Goal: Task Accomplishment & Management: Complete application form

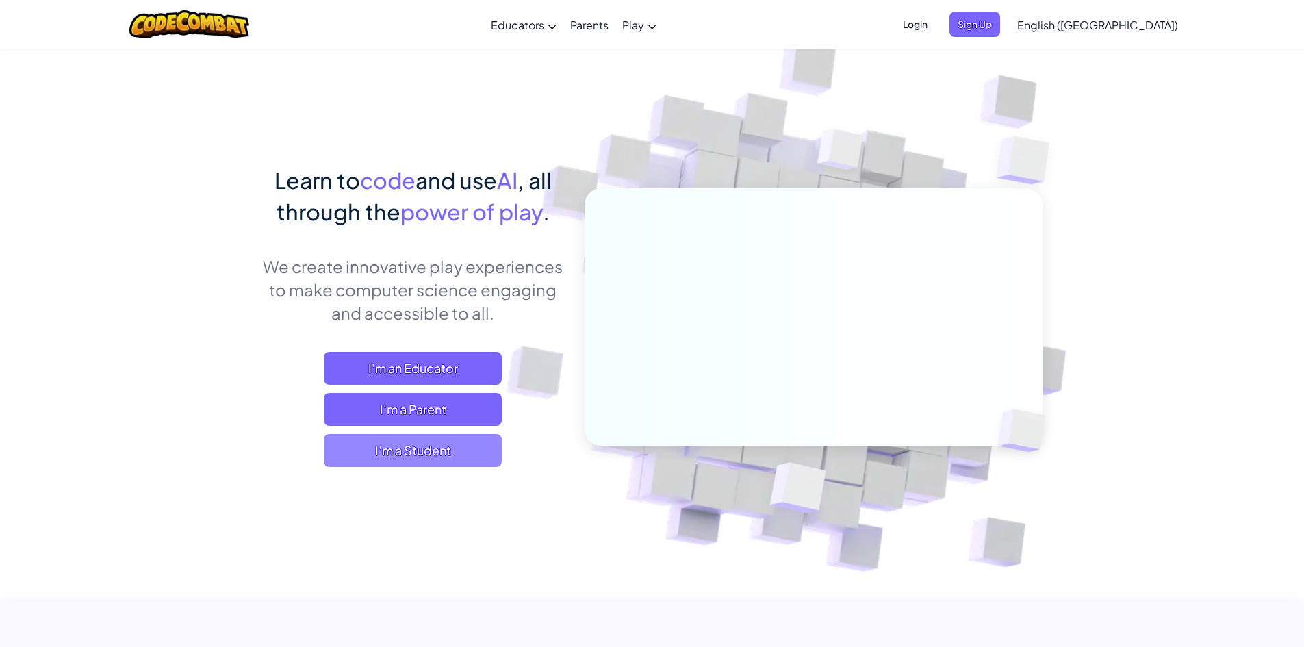
click at [437, 454] on span "I'm a Student" at bounding box center [413, 450] width 178 height 33
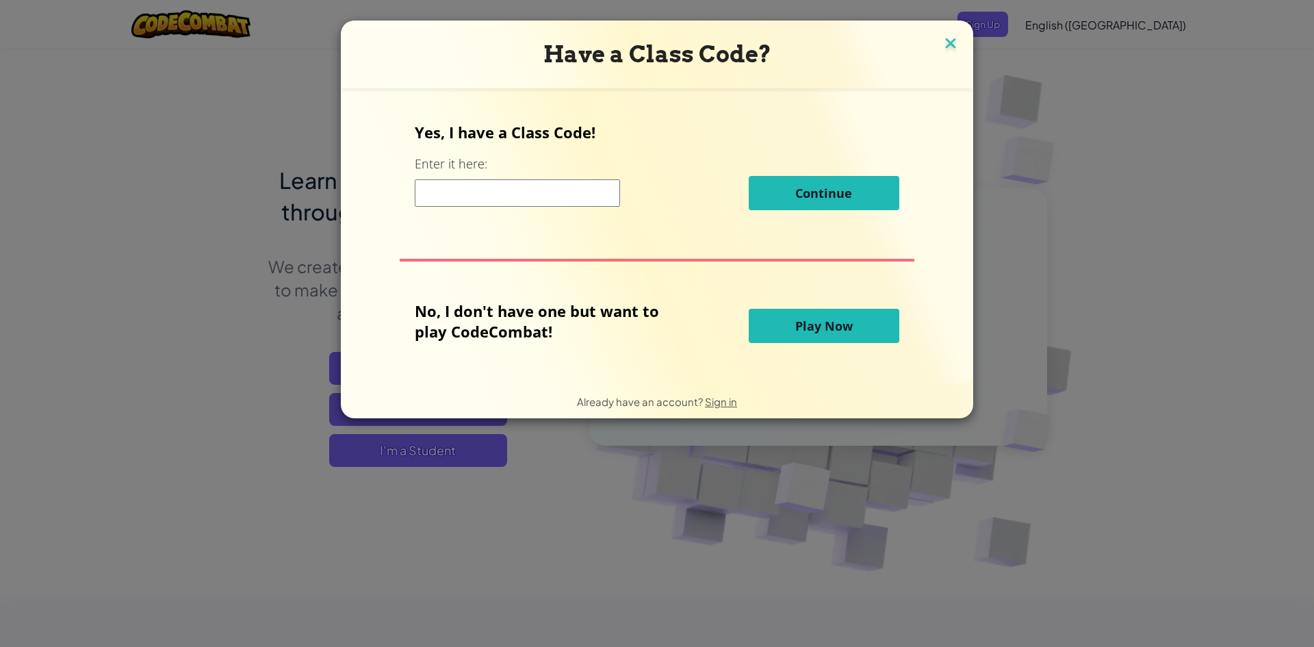
click at [942, 44] on img at bounding box center [951, 44] width 18 height 21
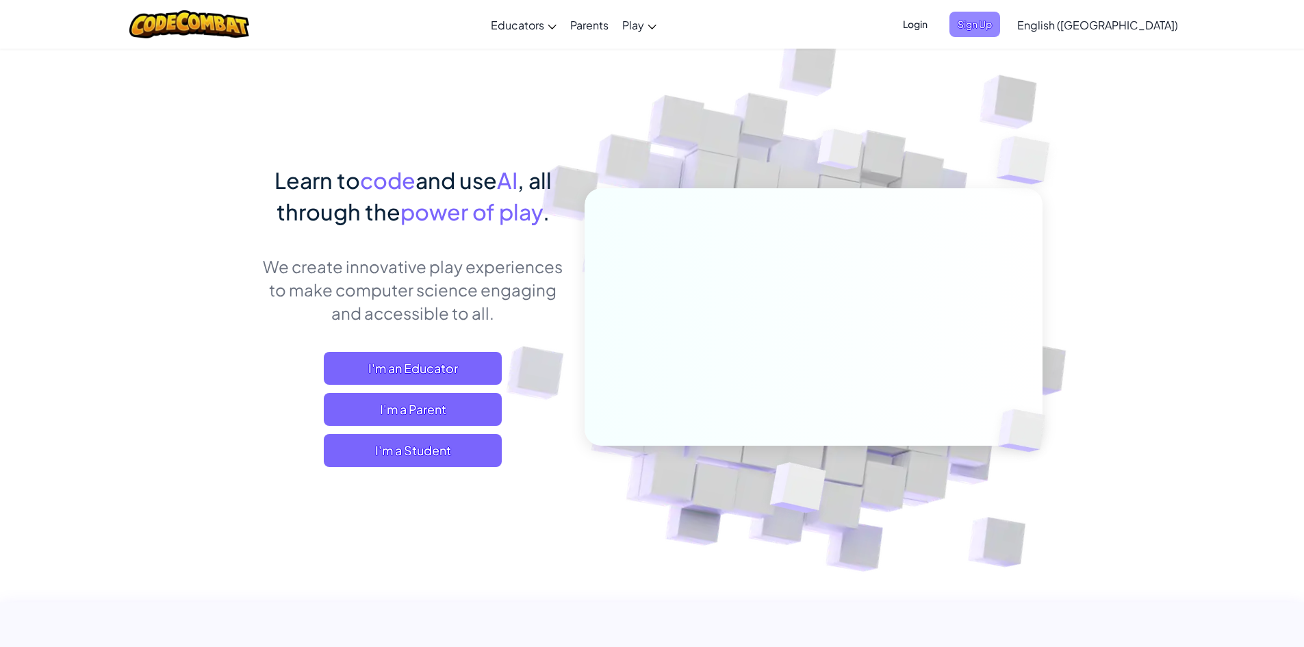
click at [1000, 22] on span "Sign Up" at bounding box center [974, 24] width 51 height 25
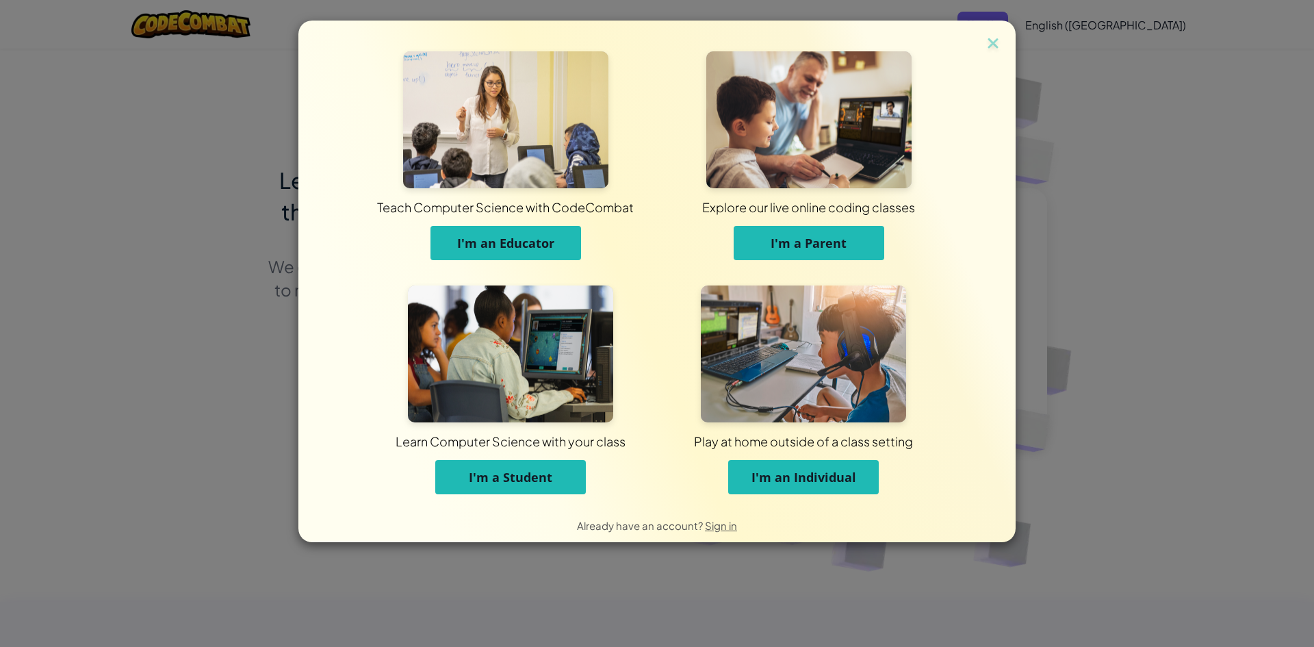
click at [541, 474] on span "I'm a Student" at bounding box center [510, 477] width 83 height 16
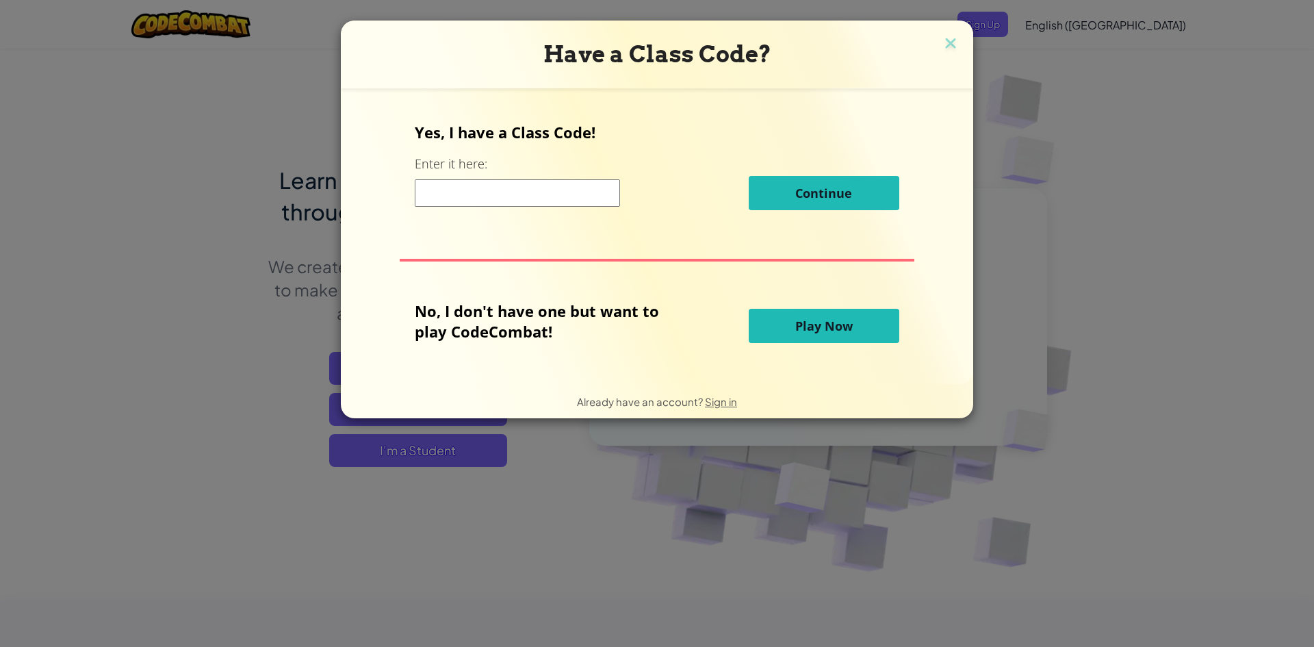
click at [539, 195] on input at bounding box center [517, 192] width 205 height 27
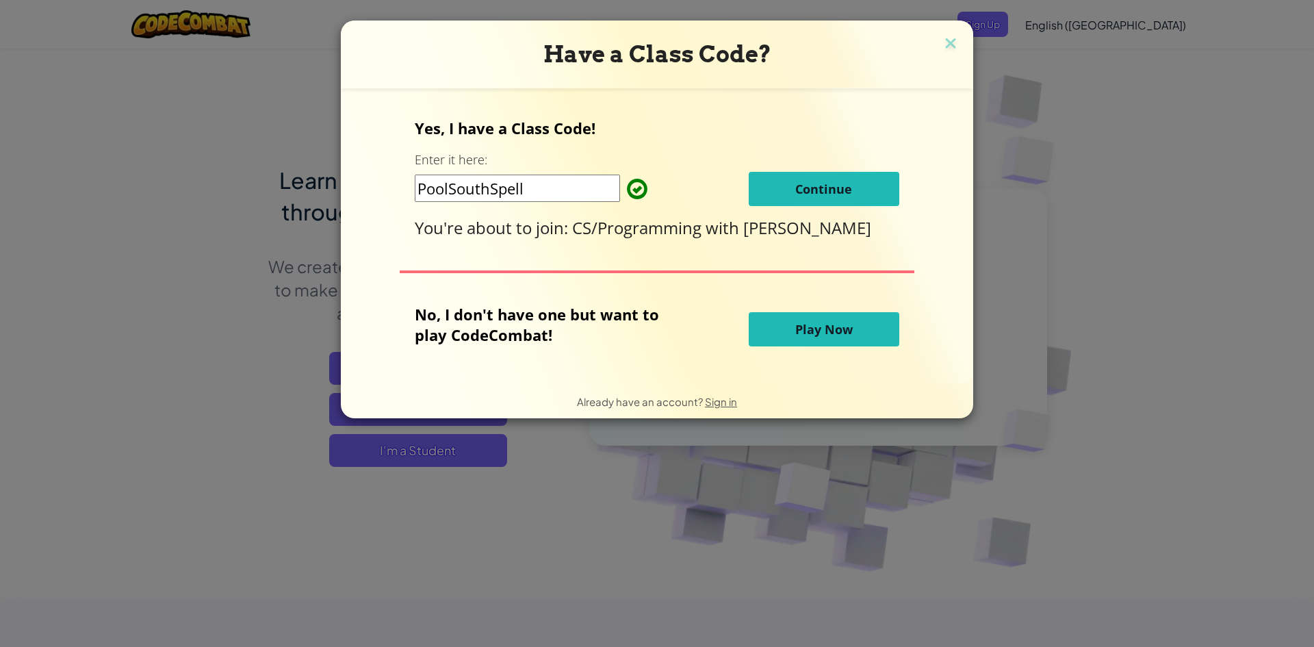
type input "PoolSouthSpell"
click at [813, 185] on span "Continue" at bounding box center [823, 189] width 57 height 16
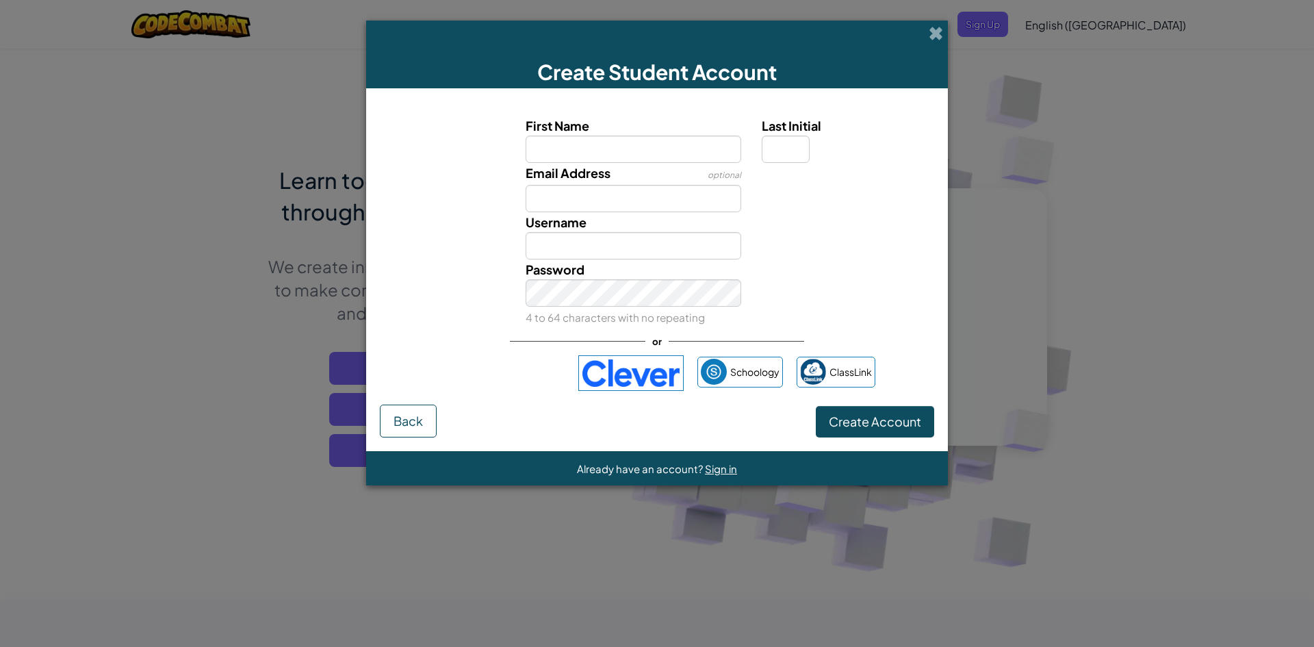
click at [694, 153] on input "First Name" at bounding box center [634, 148] width 216 height 27
type input "Jalen"
click at [697, 195] on input "Email Address" at bounding box center [634, 198] width 216 height 27
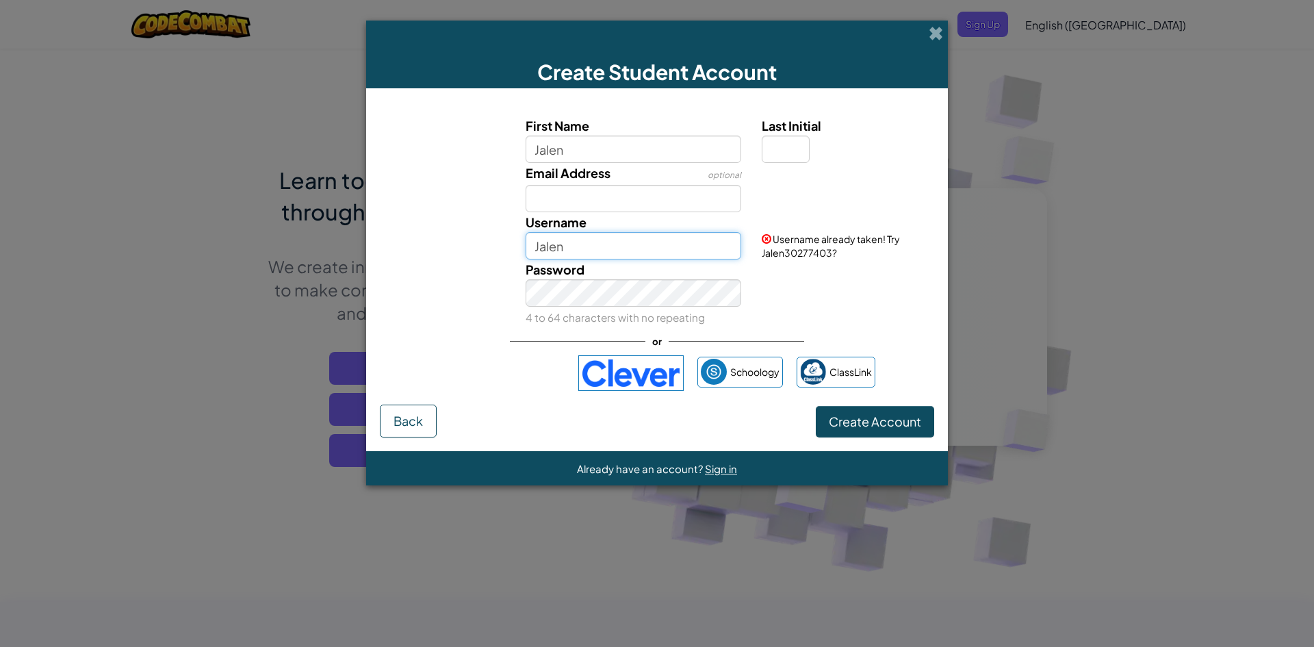
click at [688, 246] on input "Jalen" at bounding box center [634, 245] width 216 height 27
click at [790, 143] on input "Last Initial" at bounding box center [786, 148] width 48 height 27
type input "c"
type input "C"
type input "JalenC"
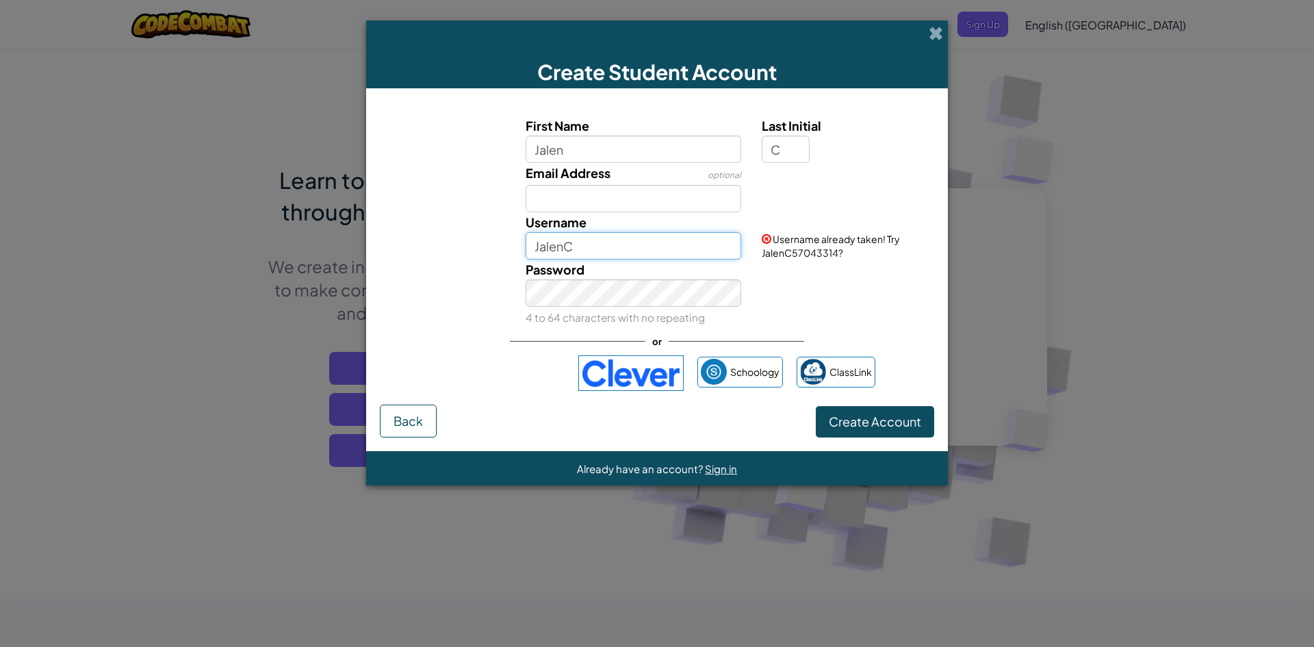
click at [640, 245] on input "JalenC" at bounding box center [634, 245] width 216 height 27
click at [647, 200] on input "Email Address" at bounding box center [634, 198] width 216 height 27
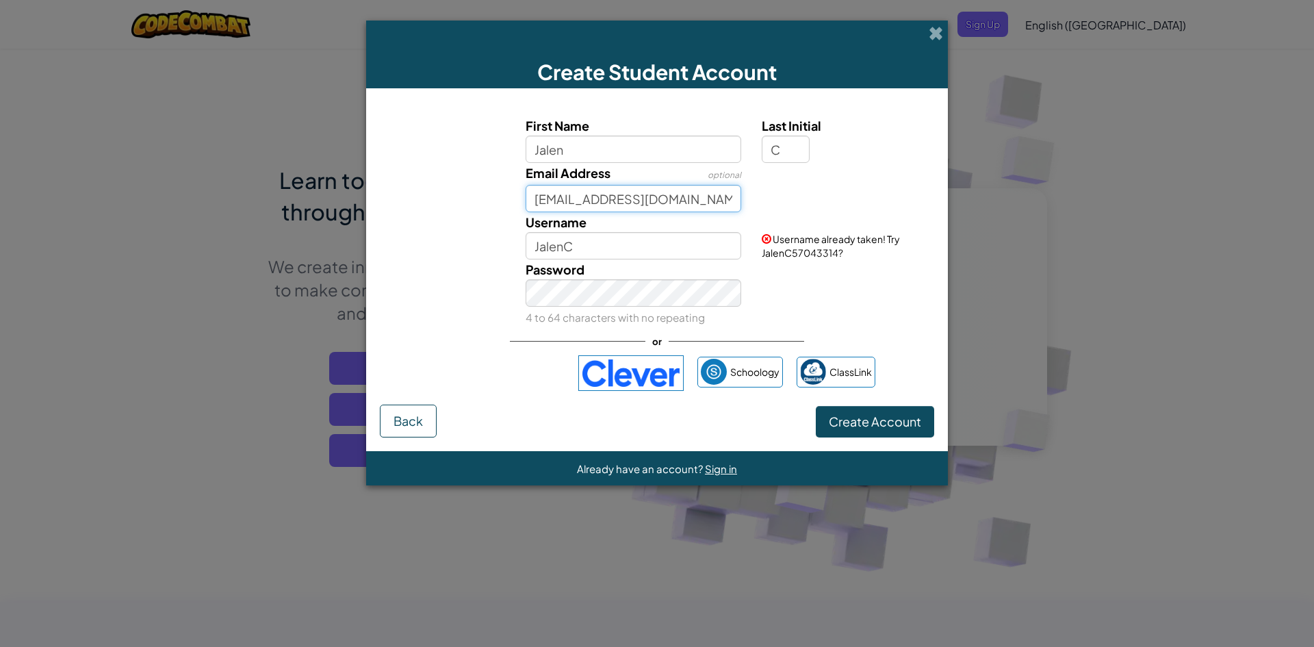
type input "[EMAIL_ADDRESS][DOMAIN_NAME]"
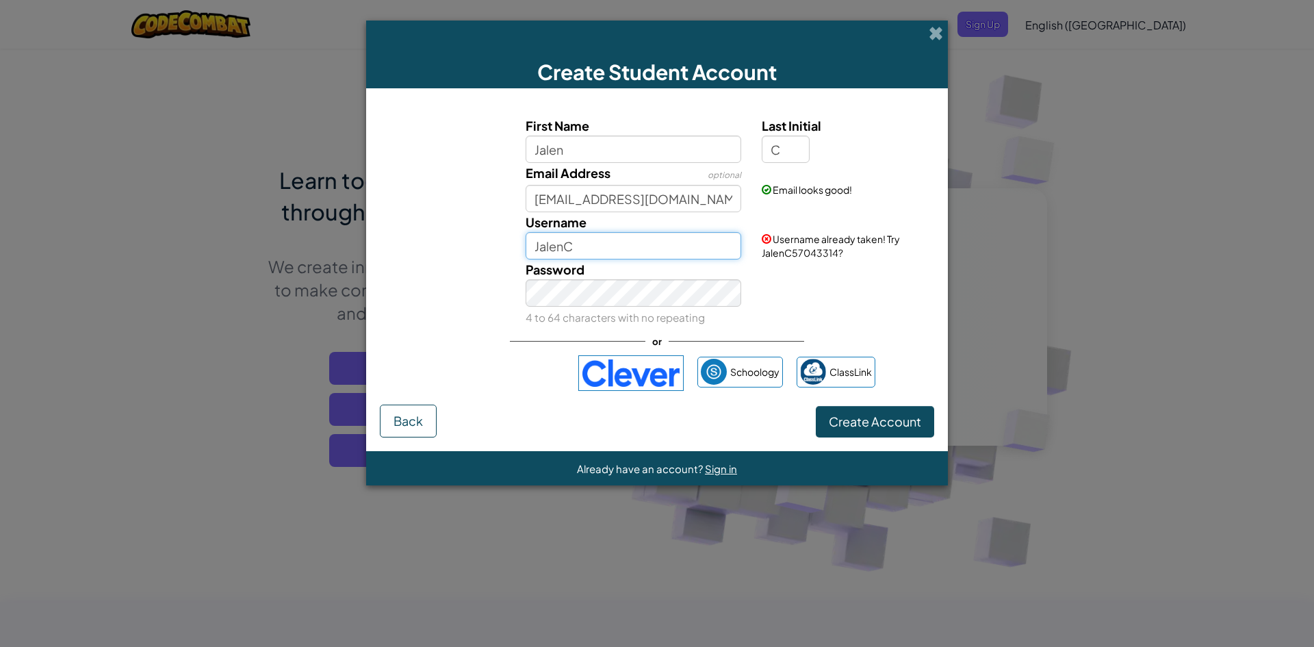
click at [638, 248] on input "JalenC" at bounding box center [634, 245] width 216 height 27
type input "JalenC/Crow669"
click at [617, 314] on small "4 to 64 characters with no repeating" at bounding box center [615, 317] width 179 height 13
click at [816, 406] on button "Create Account" at bounding box center [875, 421] width 118 height 31
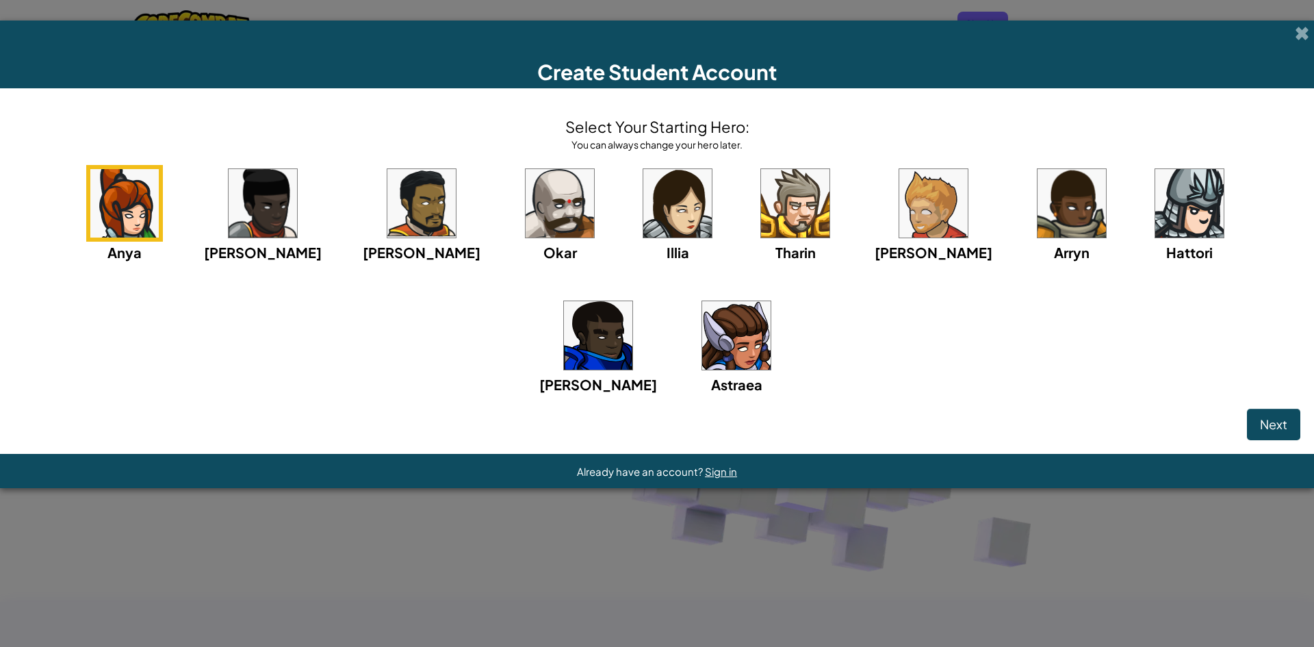
click at [526, 201] on img at bounding box center [560, 203] width 68 height 68
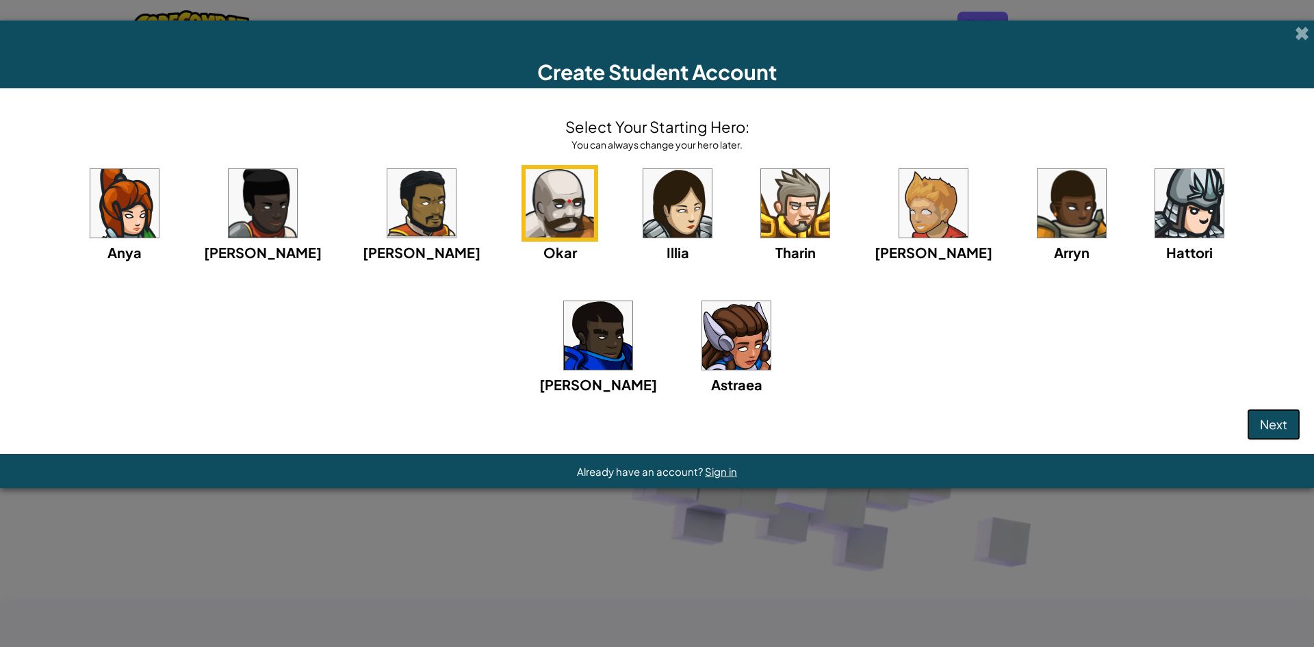
click at [1279, 415] on button "Next" at bounding box center [1273, 424] width 53 height 31
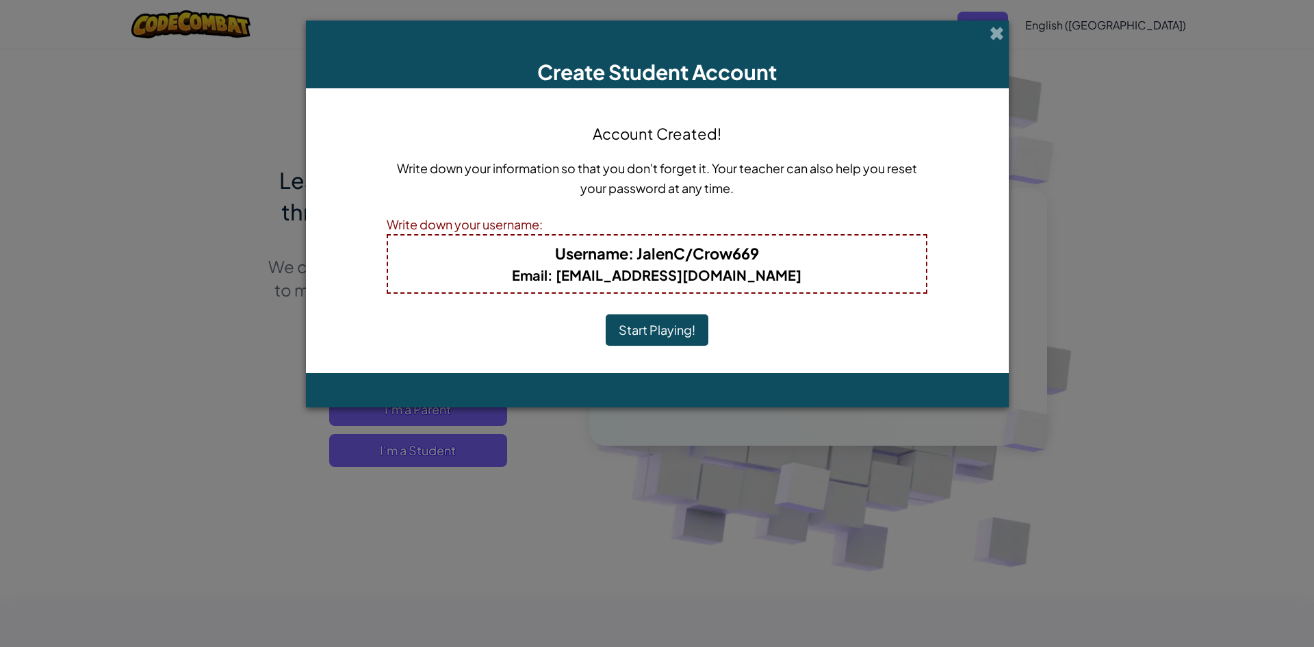
click at [765, 272] on b "Email : [EMAIL_ADDRESS][DOMAIN_NAME]" at bounding box center [656, 274] width 289 height 17
click at [639, 330] on button "Start Playing!" at bounding box center [657, 329] width 103 height 31
